Goal: Information Seeking & Learning: Understand process/instructions

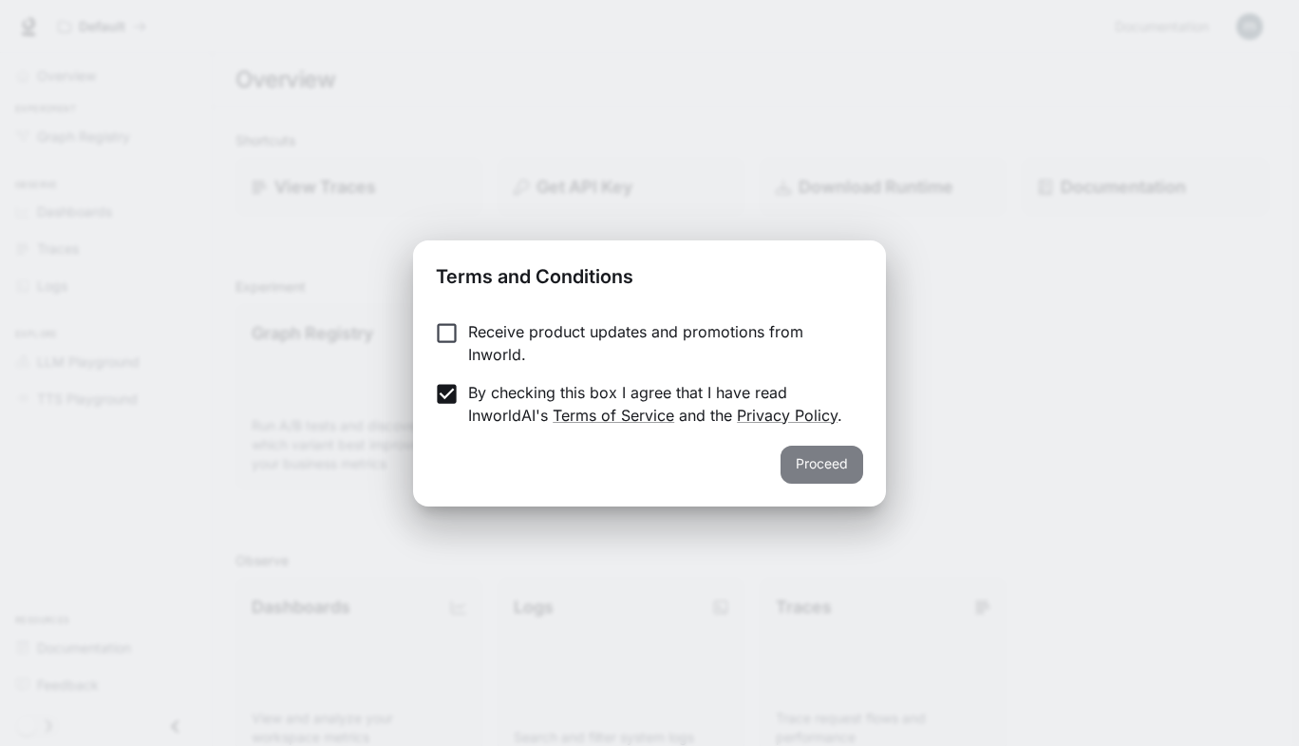
click at [852, 463] on button "Proceed" at bounding box center [822, 464] width 83 height 38
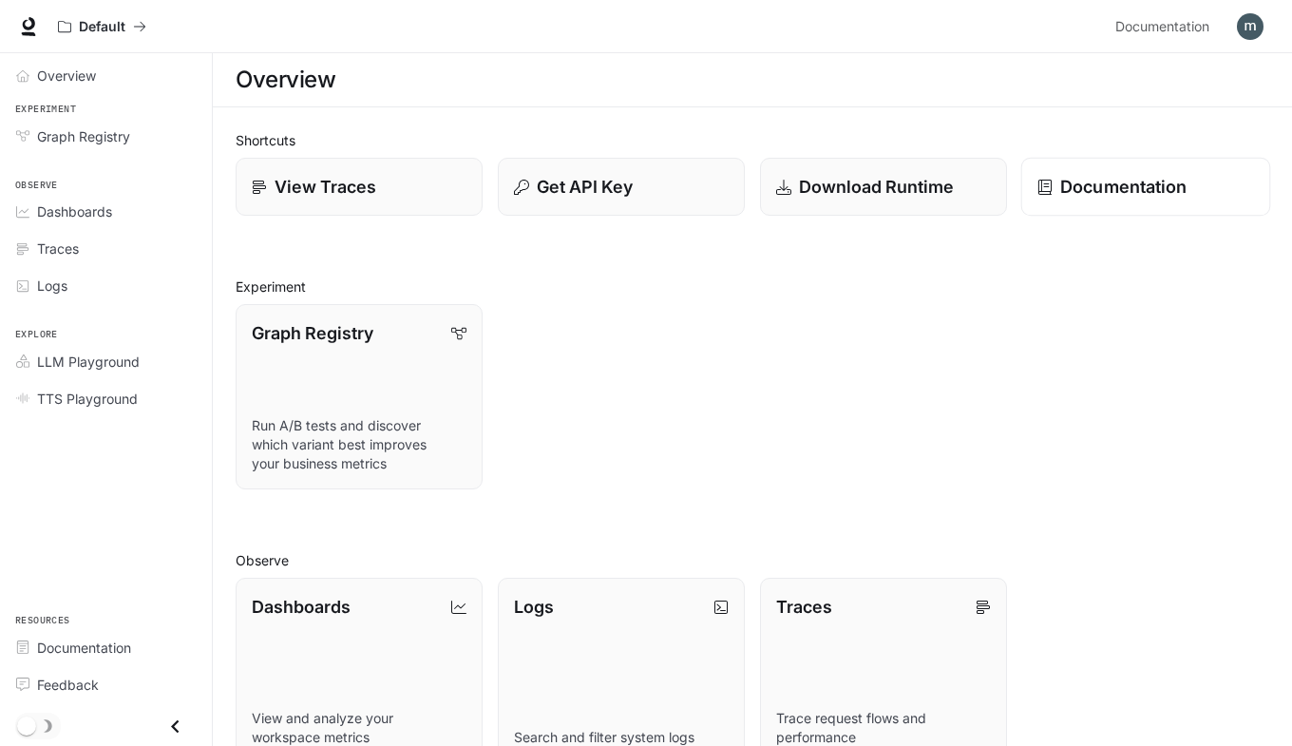
drag, startPoint x: 1087, startPoint y: 179, endPoint x: 1097, endPoint y: 171, distance: 12.9
click at [1097, 171] on link "Documentation" at bounding box center [1146, 187] width 250 height 59
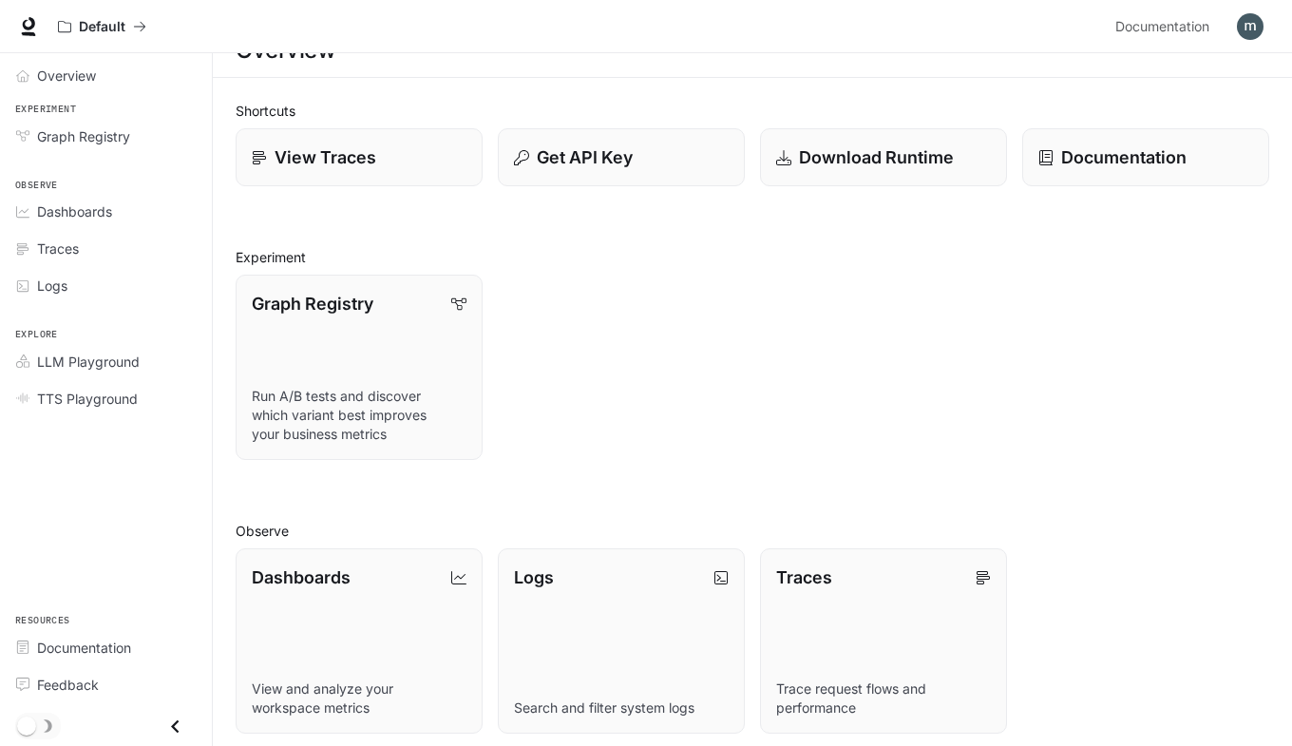
scroll to position [31, 0]
click at [363, 150] on p "View Traces" at bounding box center [325, 155] width 103 height 26
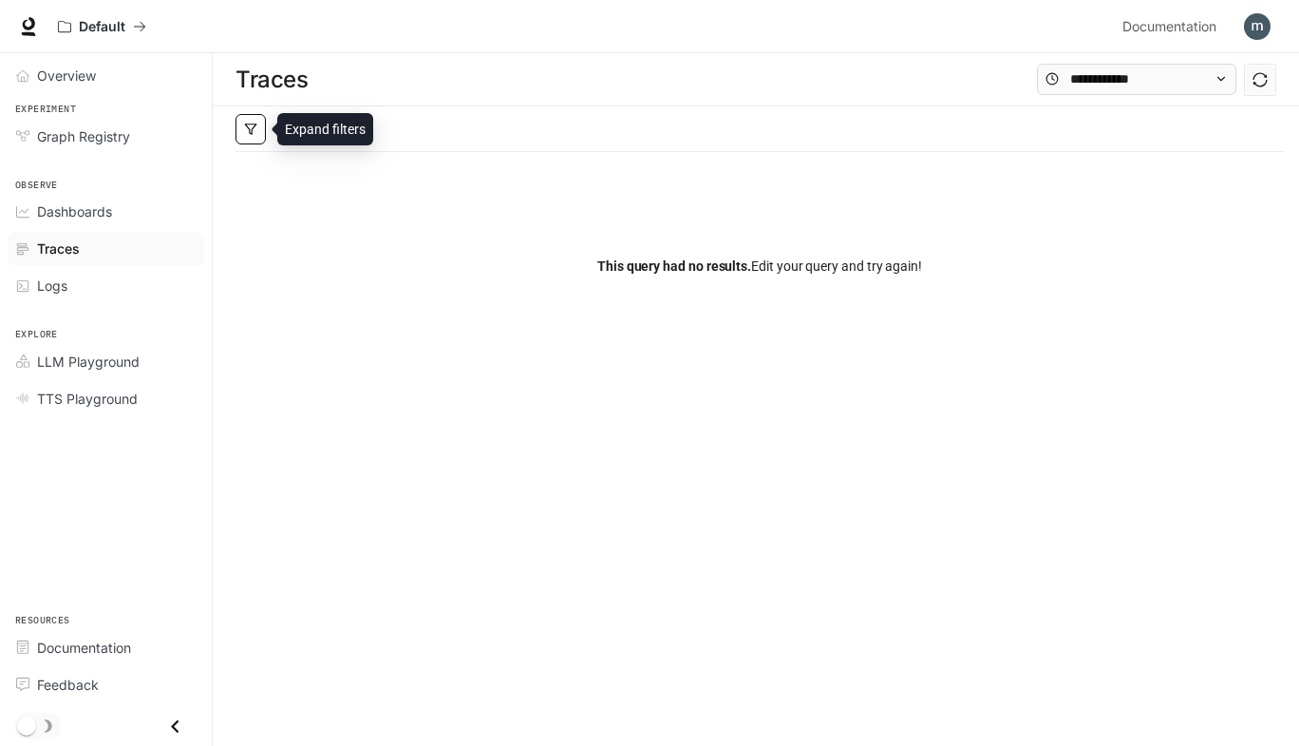
click at [237, 122] on button "button" at bounding box center [251, 129] width 30 height 30
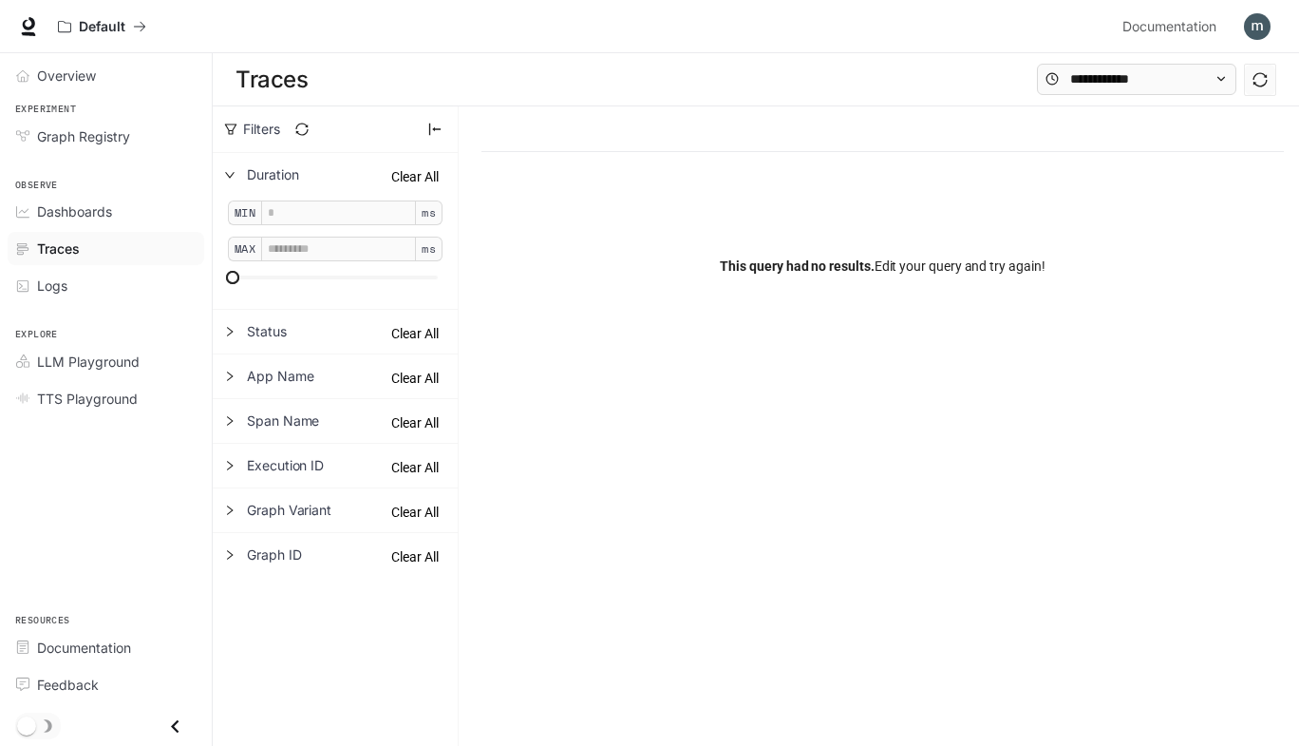
click at [537, 122] on div at bounding box center [883, 129] width 803 height 46
click at [605, 209] on div "This query had no results. Edit your query and try again!" at bounding box center [883, 266] width 803 height 228
click at [775, 239] on div "This query had no results. Edit your query and try again!" at bounding box center [883, 266] width 803 height 228
click at [1144, 82] on input "text" at bounding box center [1137, 78] width 133 height 21
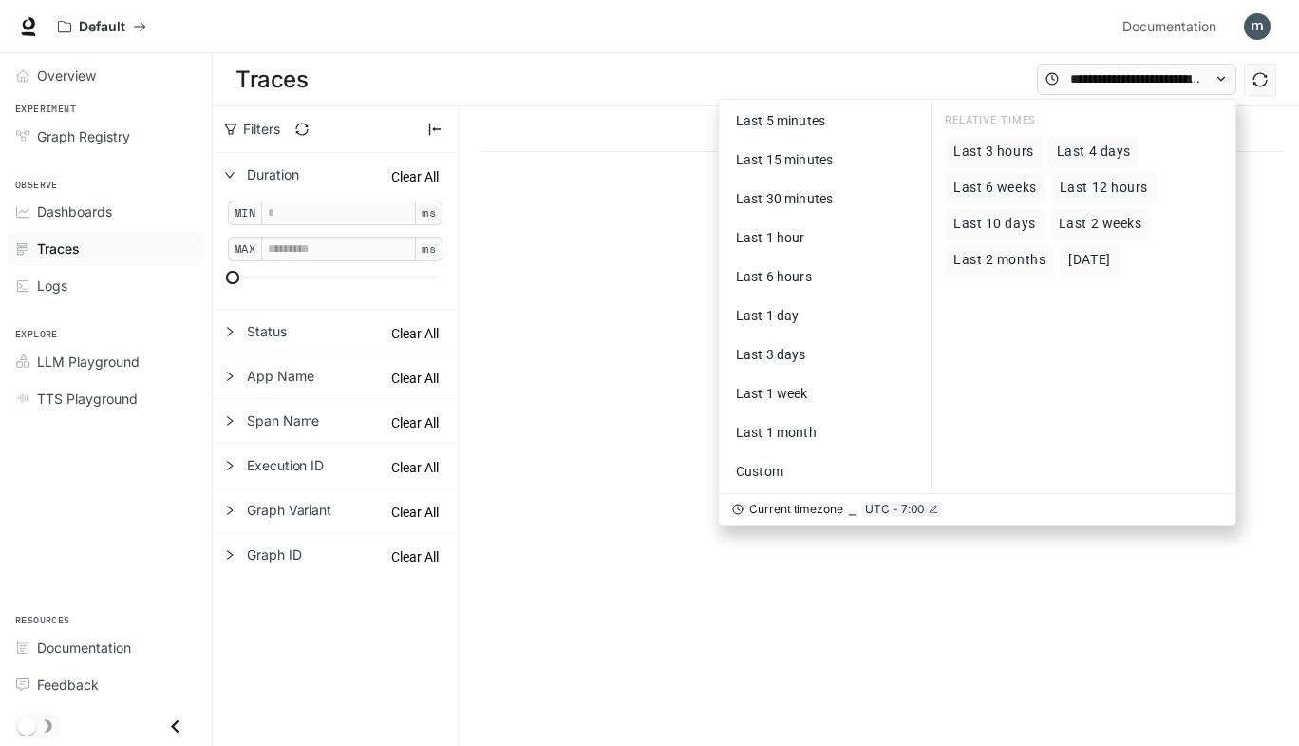
click at [567, 187] on div "This query had no results. Edit your query and try again!" at bounding box center [883, 266] width 803 height 228
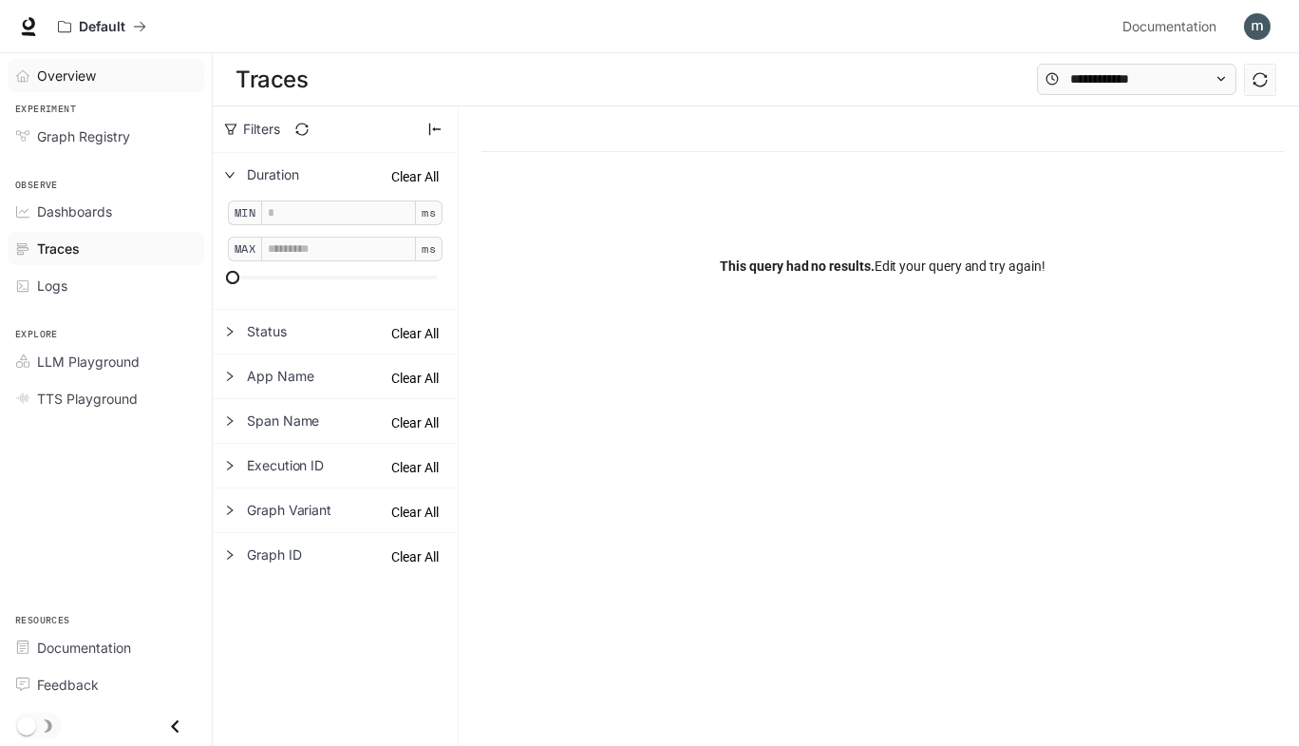
click at [124, 75] on div "Overview" at bounding box center [116, 76] width 159 height 20
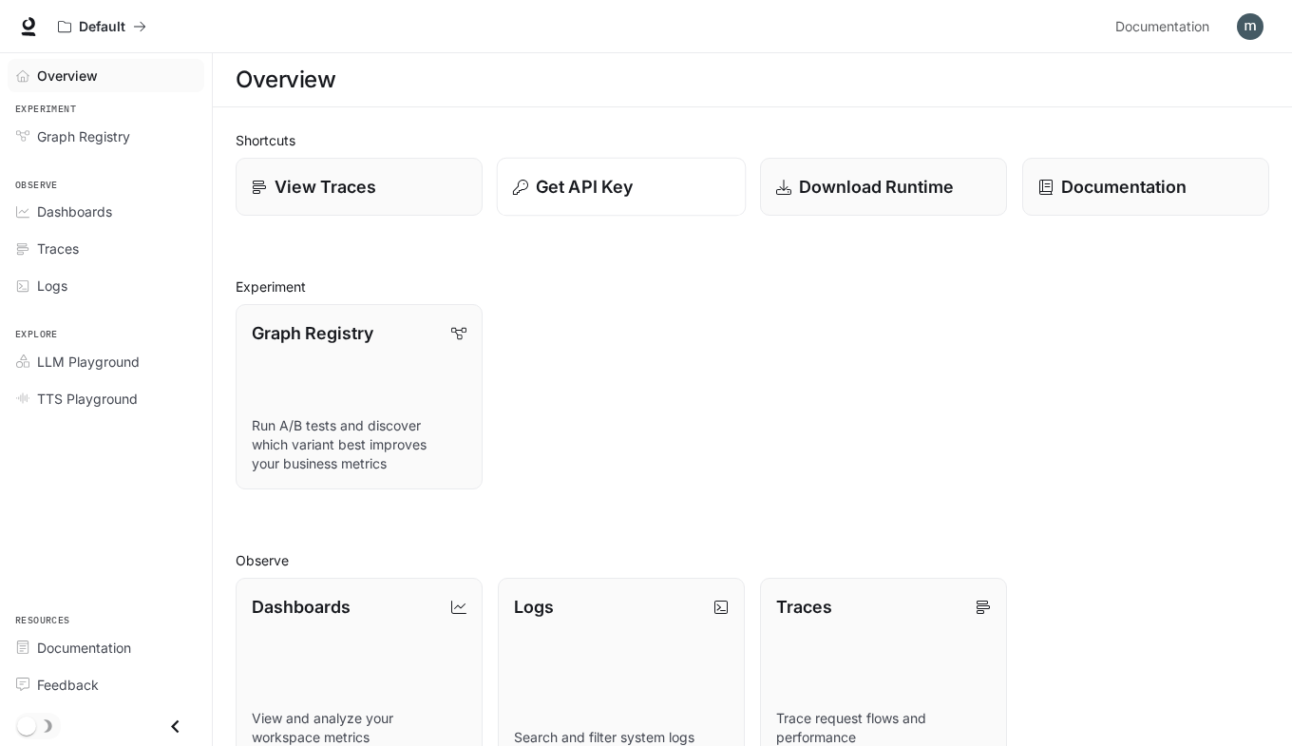
click at [628, 171] on button "Get API Key" at bounding box center [622, 187] width 250 height 59
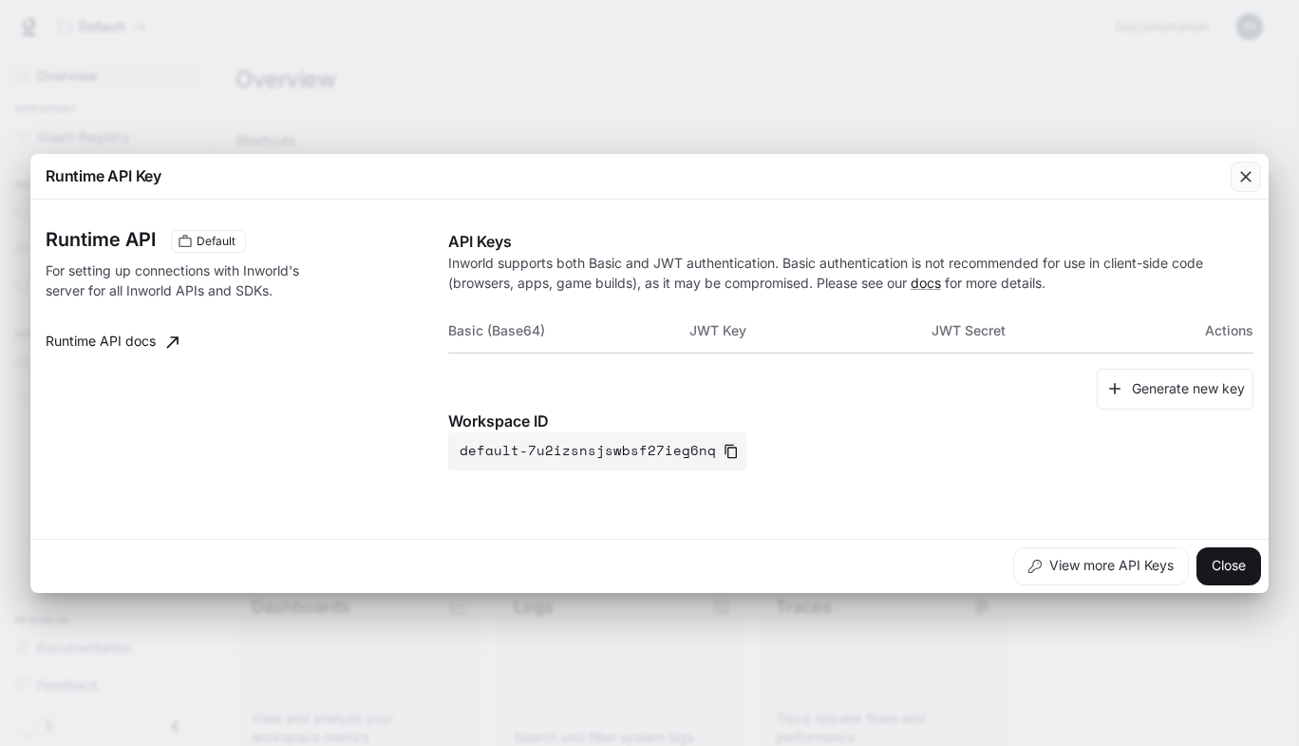
click at [1246, 179] on icon "button" at bounding box center [1246, 176] width 19 height 19
